Goal: Task Accomplishment & Management: Use online tool/utility

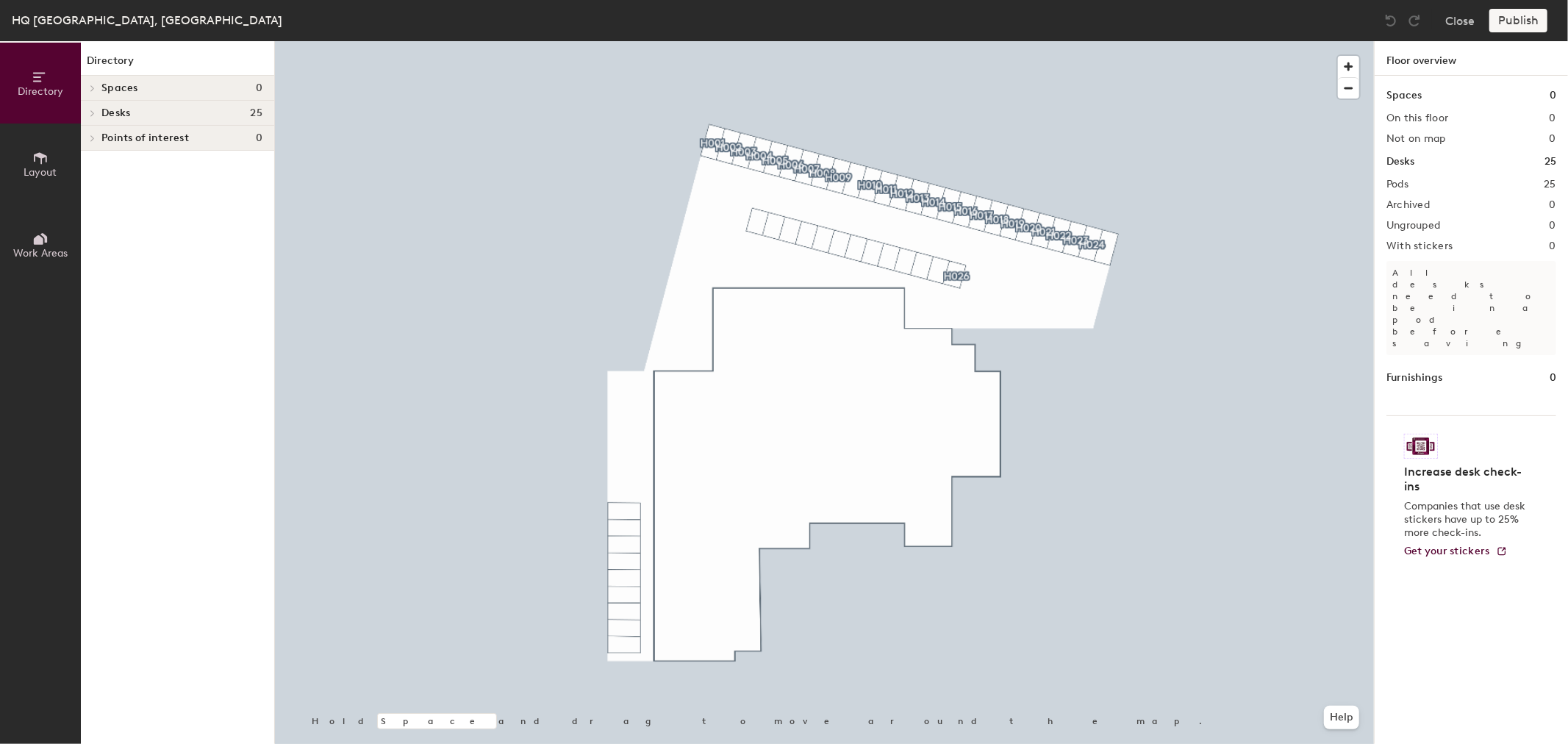
click at [868, 41] on div at bounding box center [824, 41] width 1099 height 0
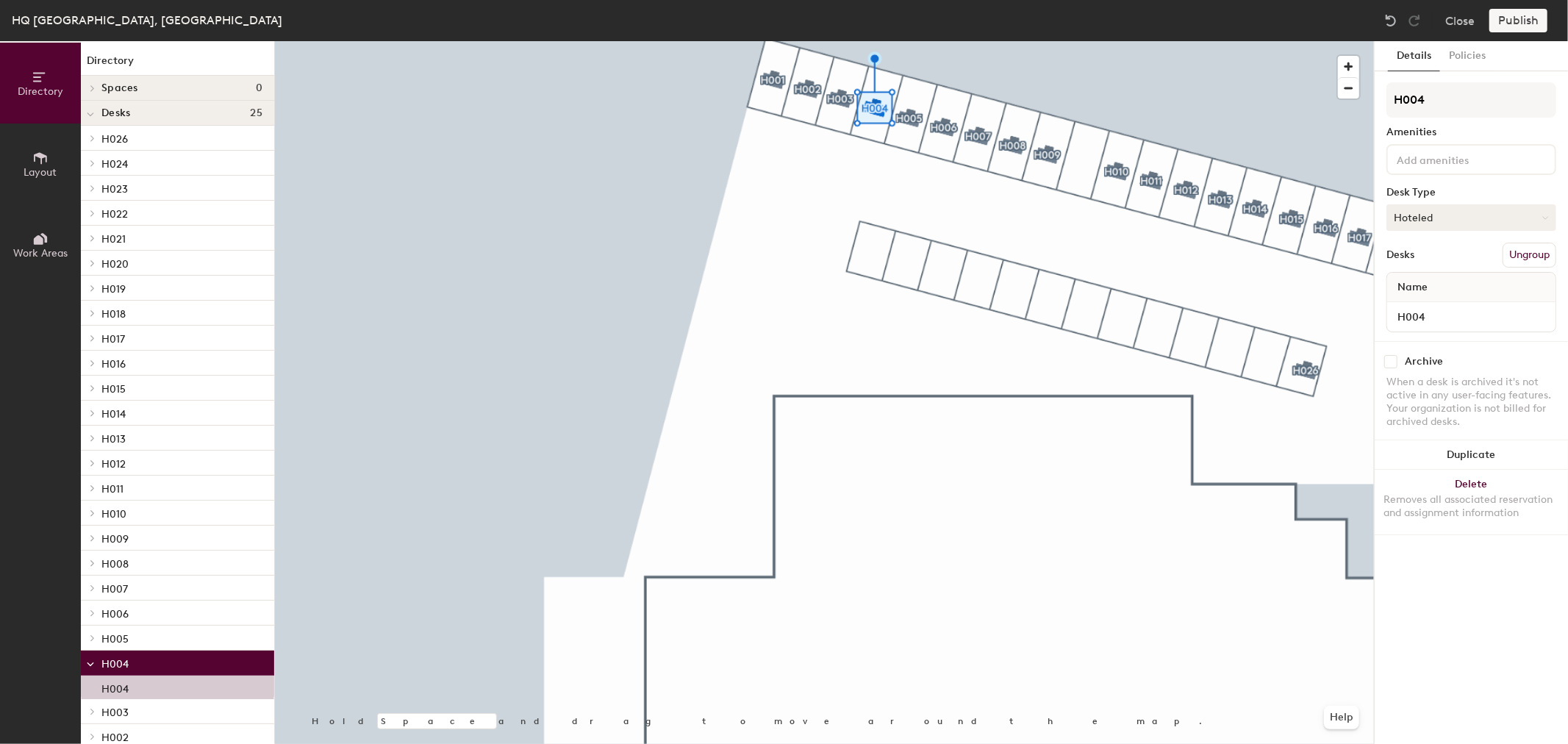
click at [1439, 224] on button "Hoteled" at bounding box center [1471, 218] width 170 height 27
click at [1423, 258] on div "Assigned" at bounding box center [1460, 263] width 147 height 22
click at [1520, 13] on button "Publish" at bounding box center [1518, 21] width 58 height 23
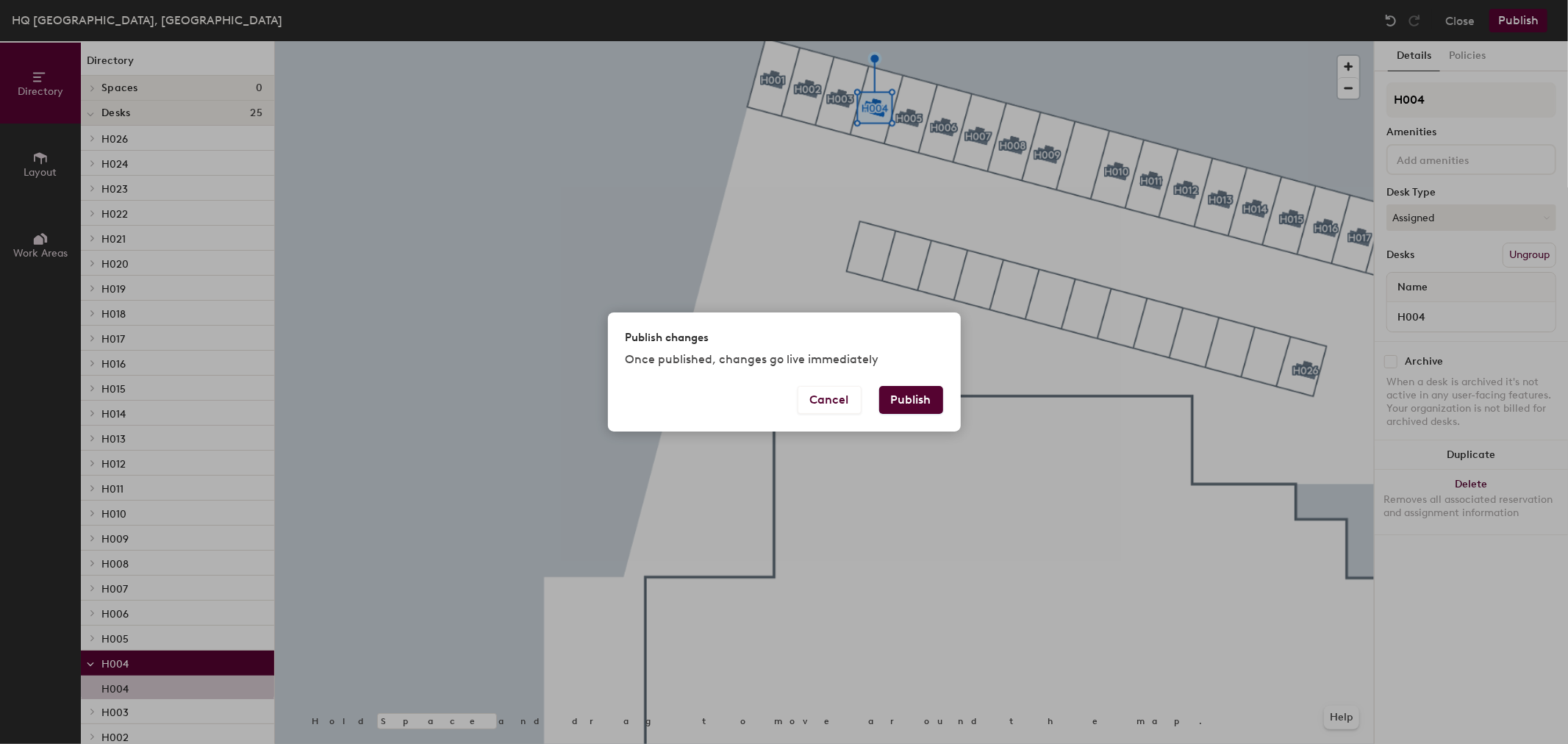
click at [898, 403] on button "Publish" at bounding box center [911, 399] width 64 height 28
